Goal: Transaction & Acquisition: Obtain resource

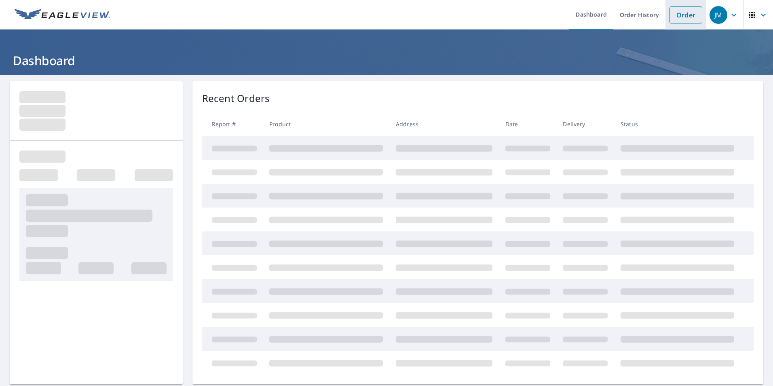
click at [682, 11] on link "Order" at bounding box center [686, 14] width 33 height 17
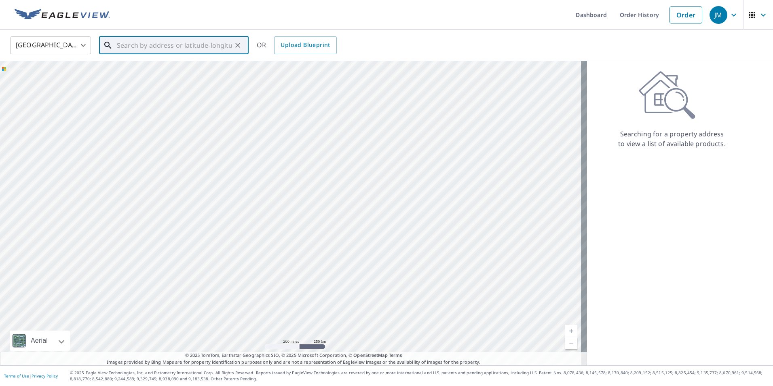
click at [133, 48] on input "text" at bounding box center [174, 45] width 115 height 23
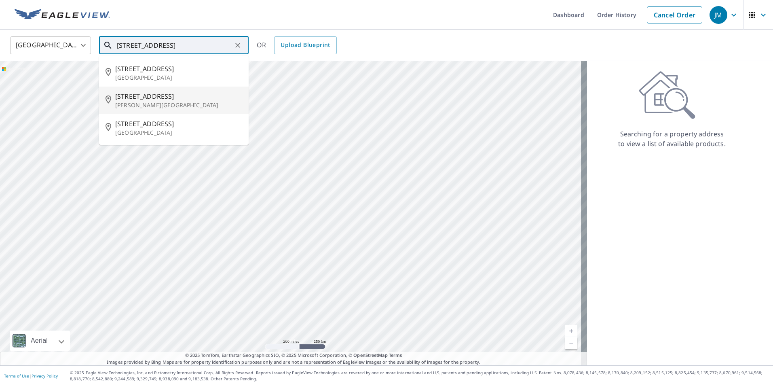
click at [134, 94] on span "[STREET_ADDRESS]" at bounding box center [178, 96] width 127 height 10
type input "[STREET_ADDRESS][PERSON_NAME]"
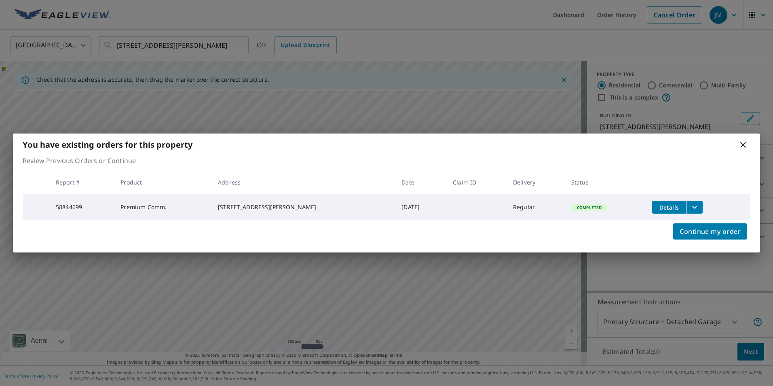
click at [674, 205] on span "Details" at bounding box center [669, 207] width 24 height 8
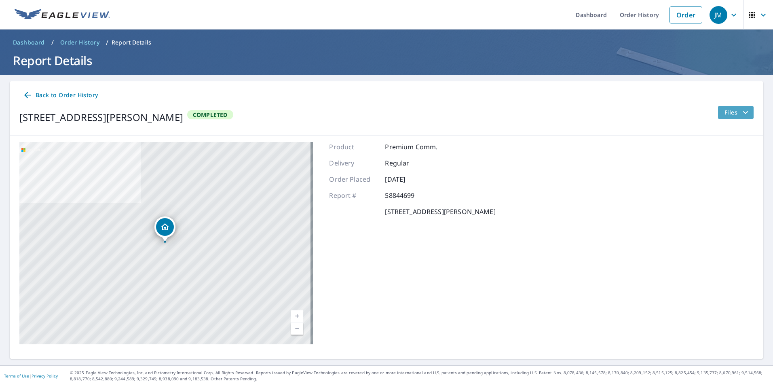
click at [741, 111] on icon "filesDropdownBtn-58844699" at bounding box center [746, 113] width 10 height 10
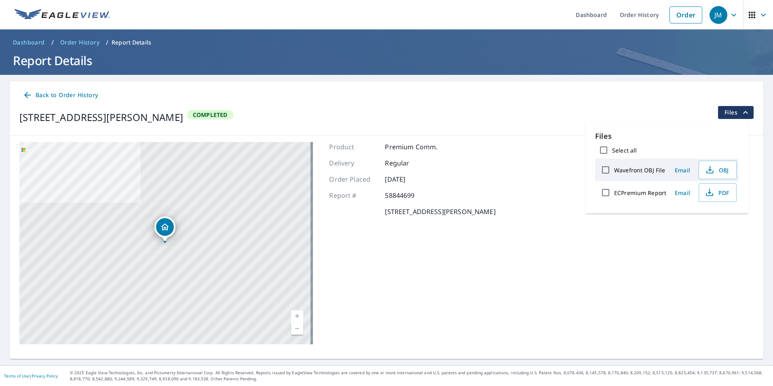
click at [599, 149] on input "Select all" at bounding box center [603, 150] width 17 height 17
checkbox input "true"
click at [702, 220] on span "Download" at bounding box center [707, 221] width 43 height 10
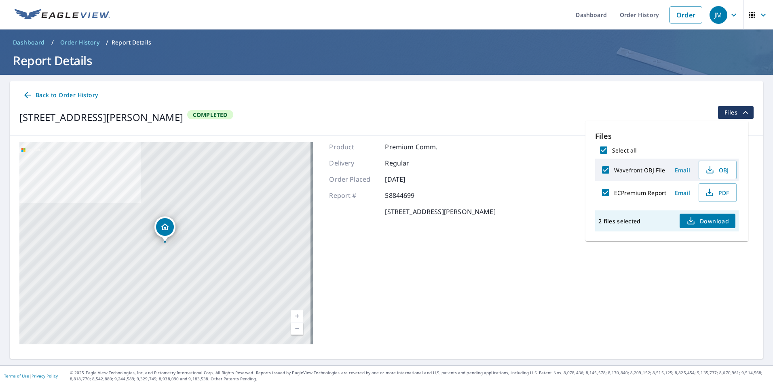
drag, startPoint x: 455, startPoint y: 24, endPoint x: 506, endPoint y: 15, distance: 51.3
click at [455, 23] on ul "Dashboard Order History Order" at bounding box center [411, 15] width 592 height 30
